Goal: Obtain resource: Download file/media

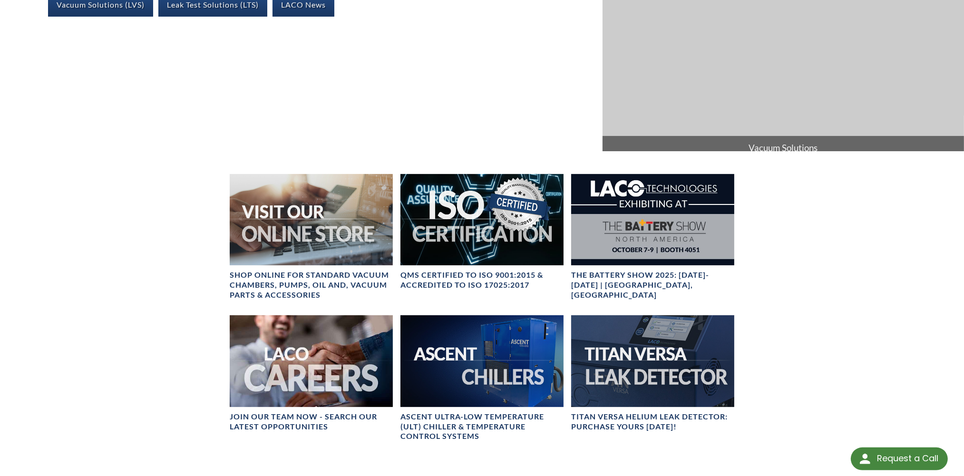
scroll to position [301, 0]
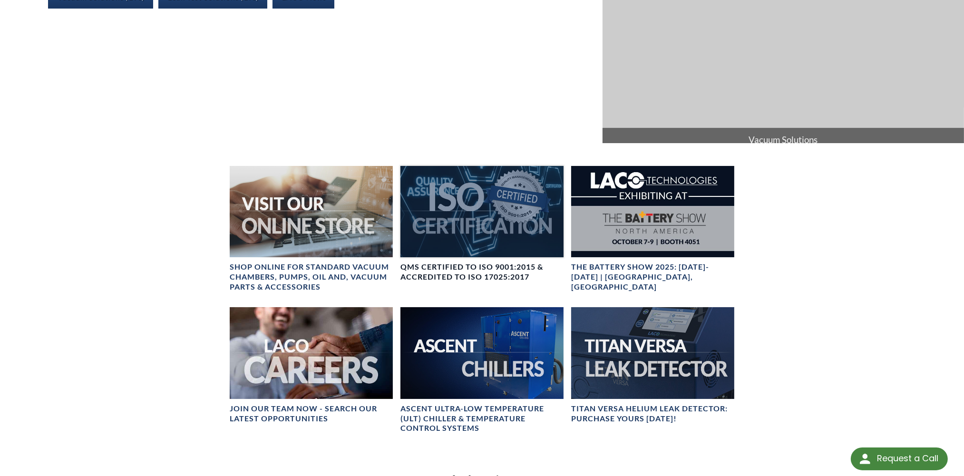
click at [460, 267] on h4 "QMS CERTIFIED to ISO 9001:2015 & Accredited to ISO 17025:2017" at bounding box center [482, 272] width 163 height 20
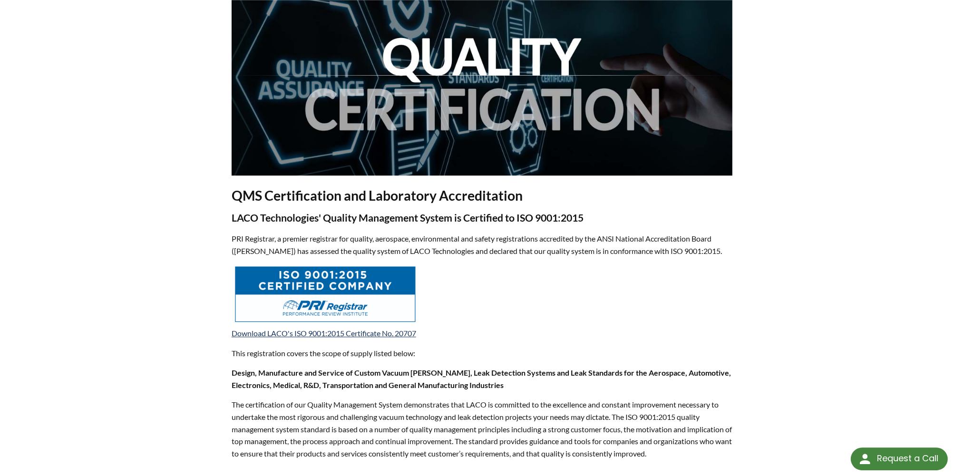
scroll to position [150, 0]
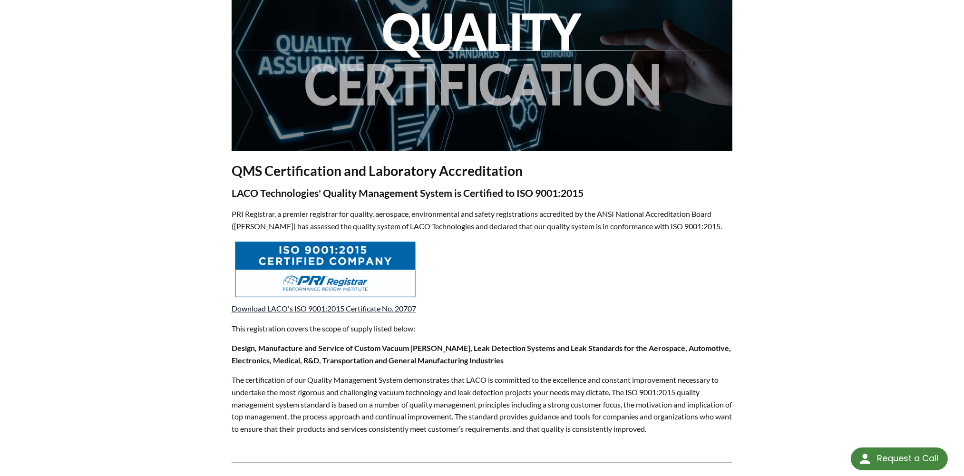
click at [310, 309] on link "Download LACO's ISO 9001:2015 Certificate No. 20707" at bounding box center [324, 308] width 185 height 9
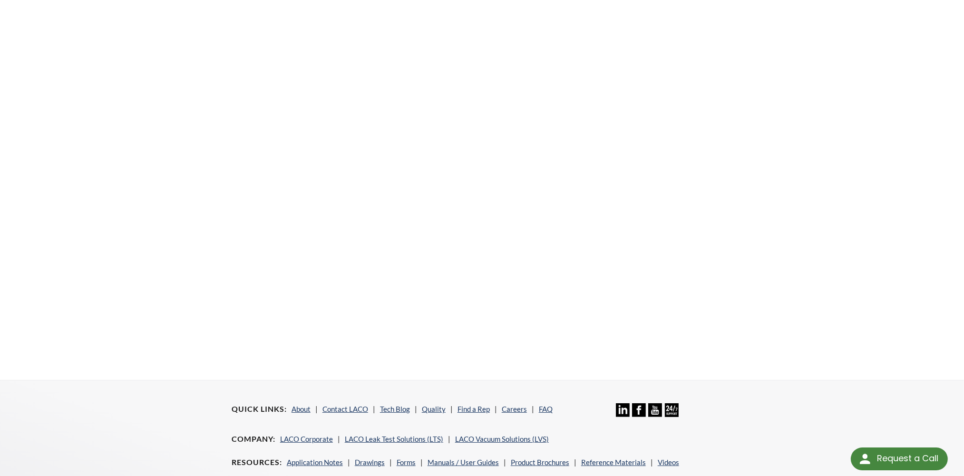
scroll to position [251, 0]
